Goal: Transaction & Acquisition: Purchase product/service

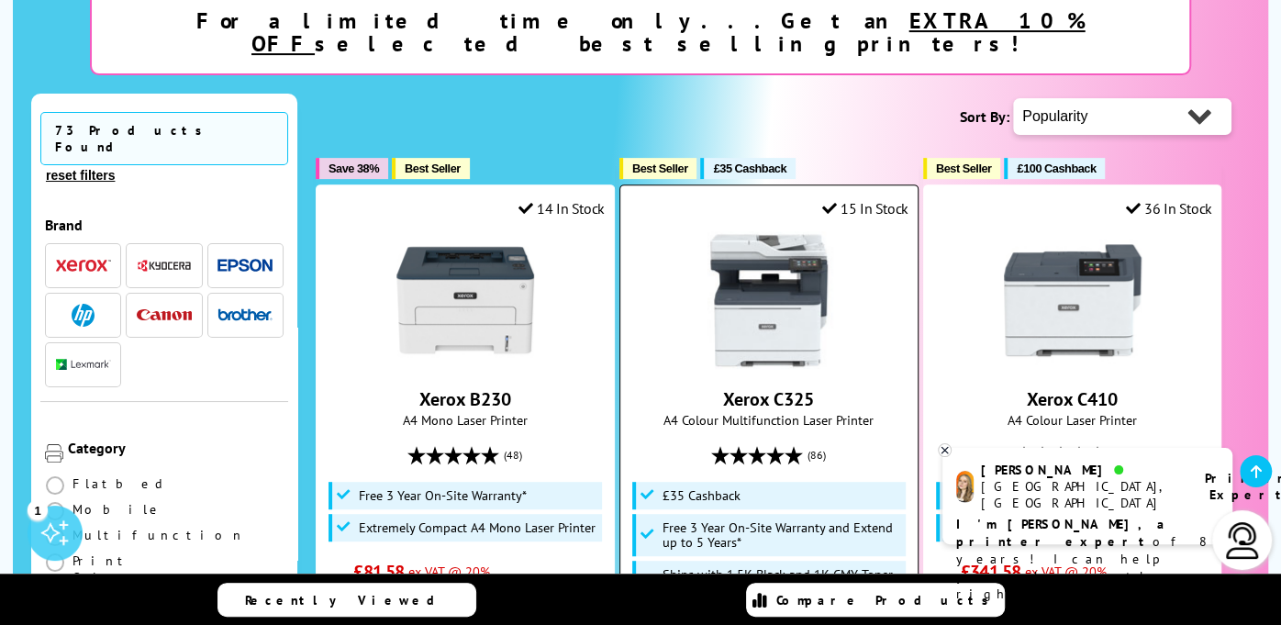
scroll to position [548, 0]
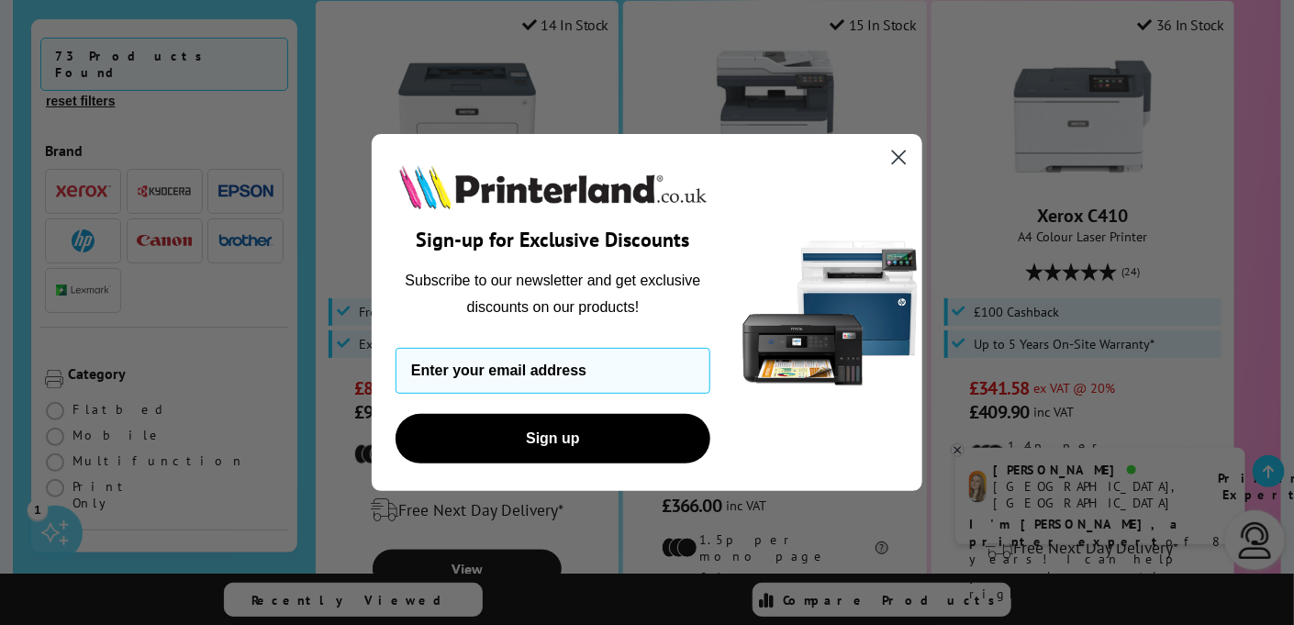
click at [896, 150] on circle "Close dialog" at bounding box center [899, 157] width 30 height 30
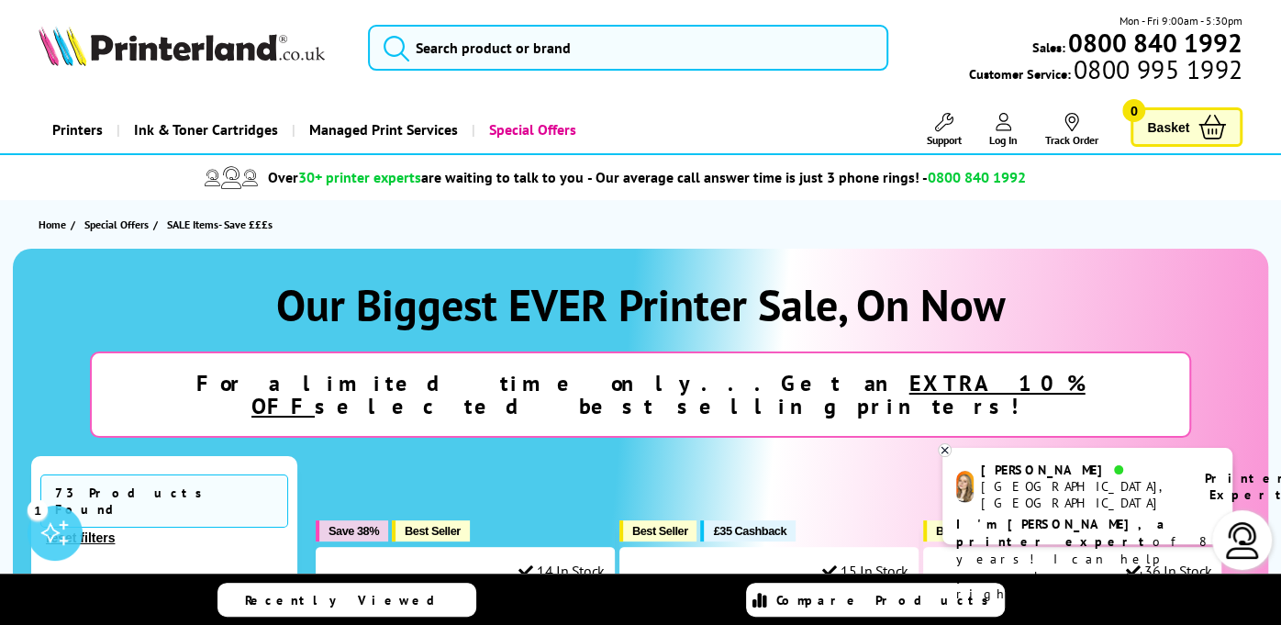
scroll to position [0, 0]
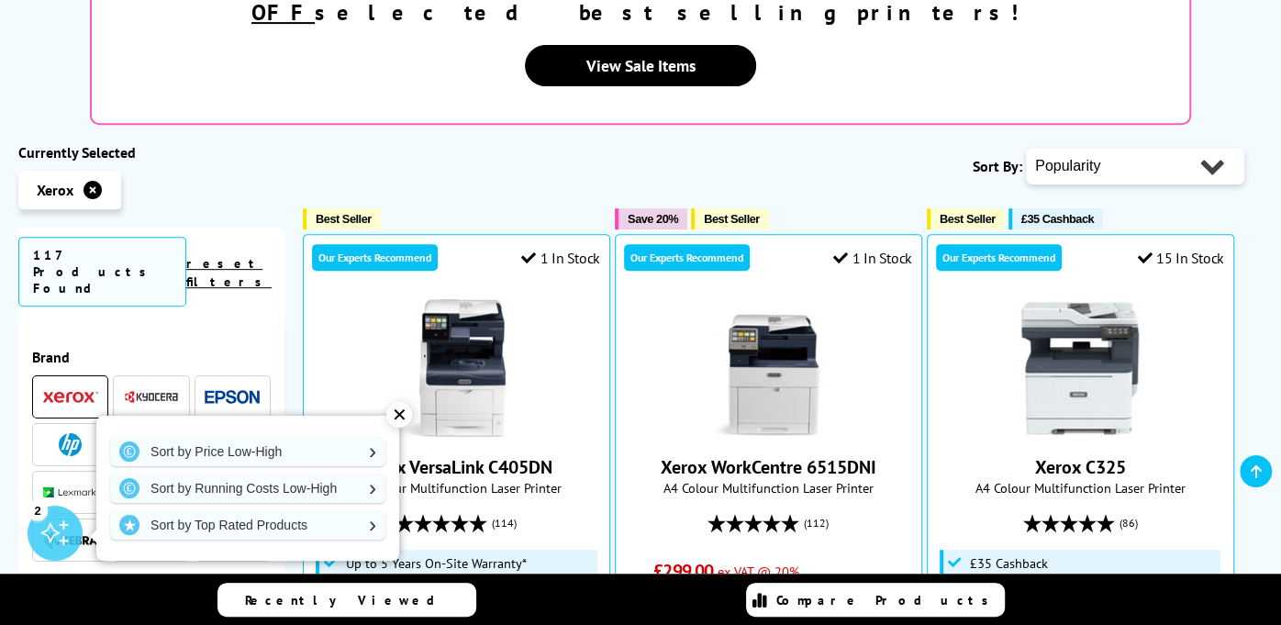
scroll to position [550, 0]
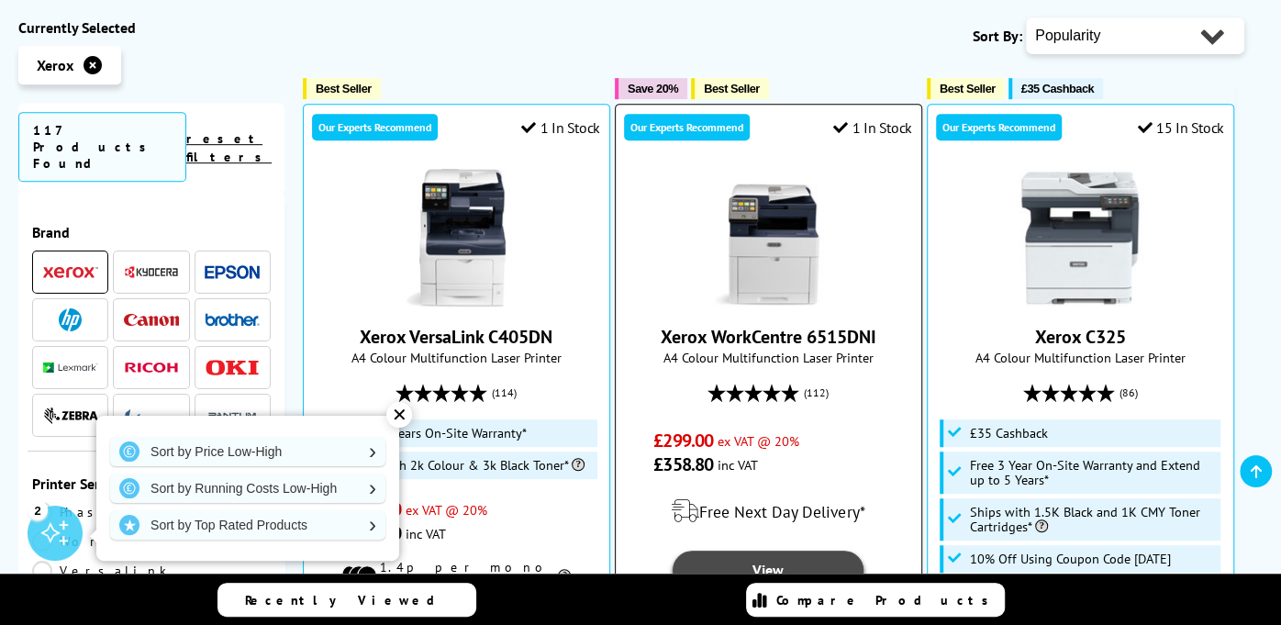
click at [778, 551] on link "View" at bounding box center [768, 570] width 191 height 39
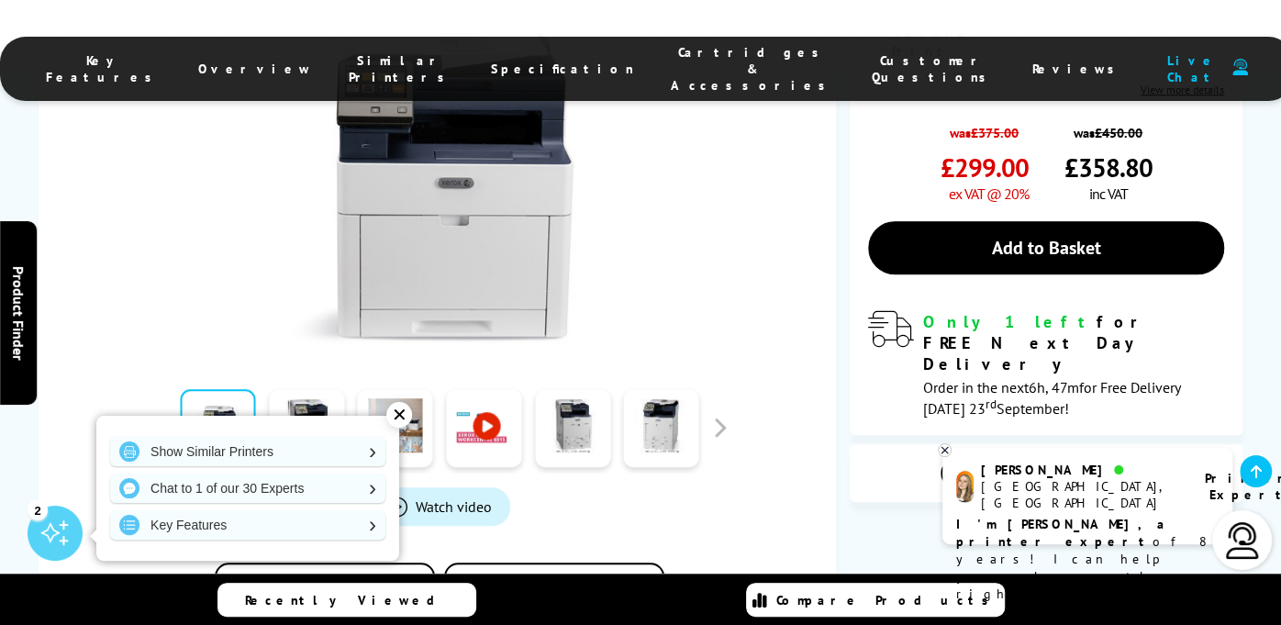
scroll to position [367, 0]
